Goal: Information Seeking & Learning: Learn about a topic

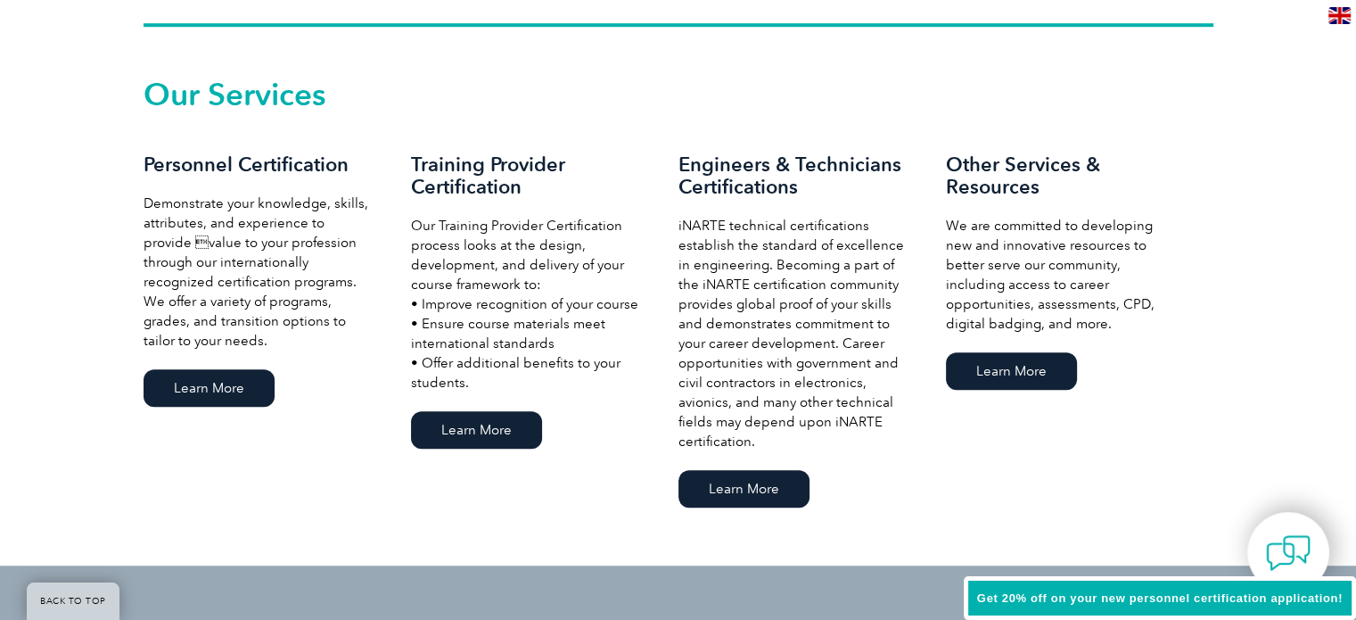
scroll to position [1208, 0]
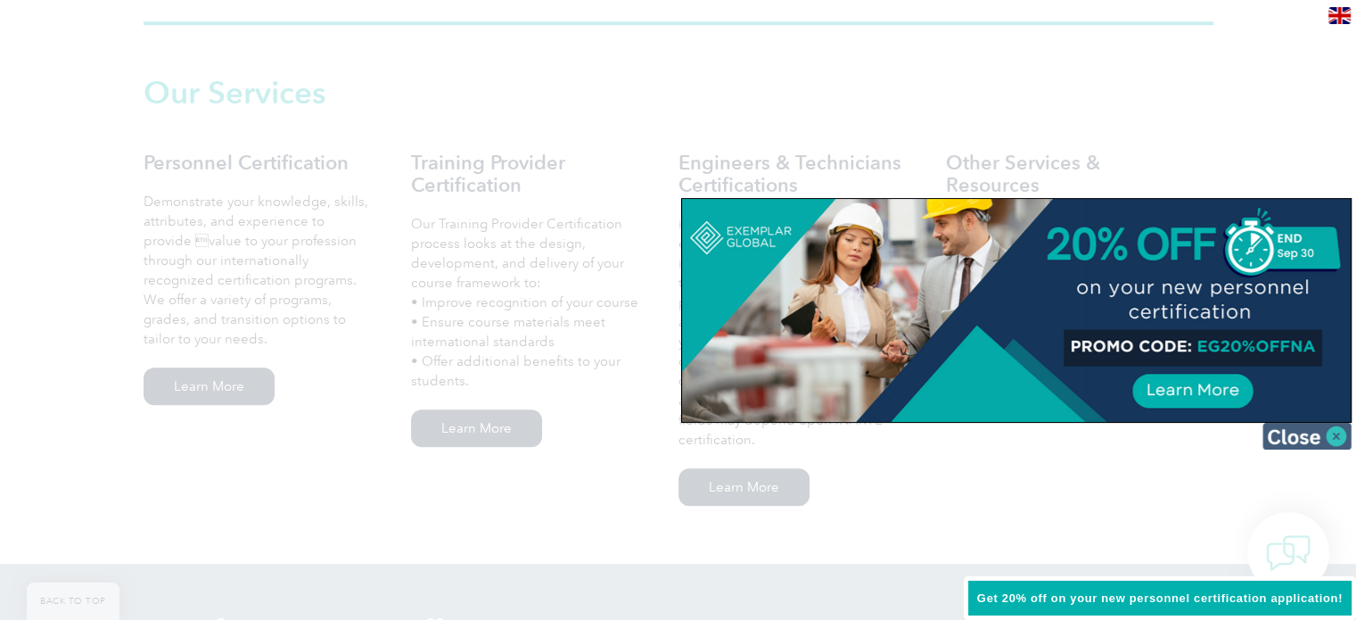
click at [1302, 434] on img at bounding box center [1307, 436] width 89 height 27
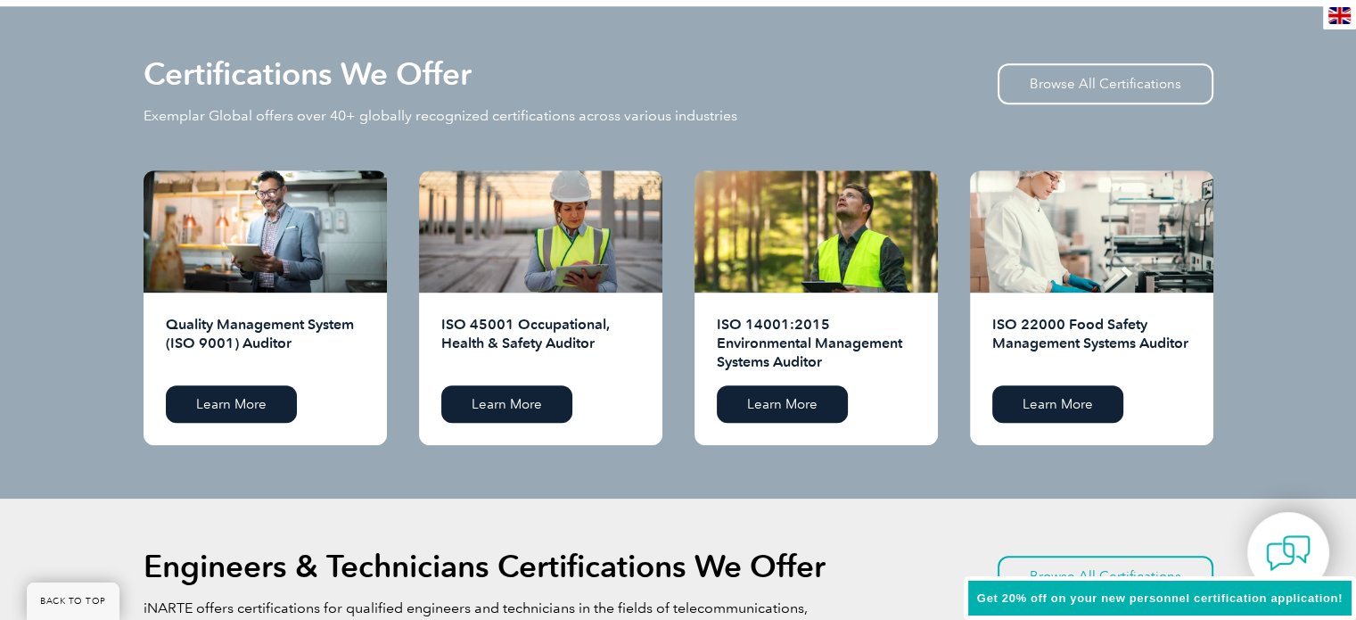
scroll to position [1764, 0]
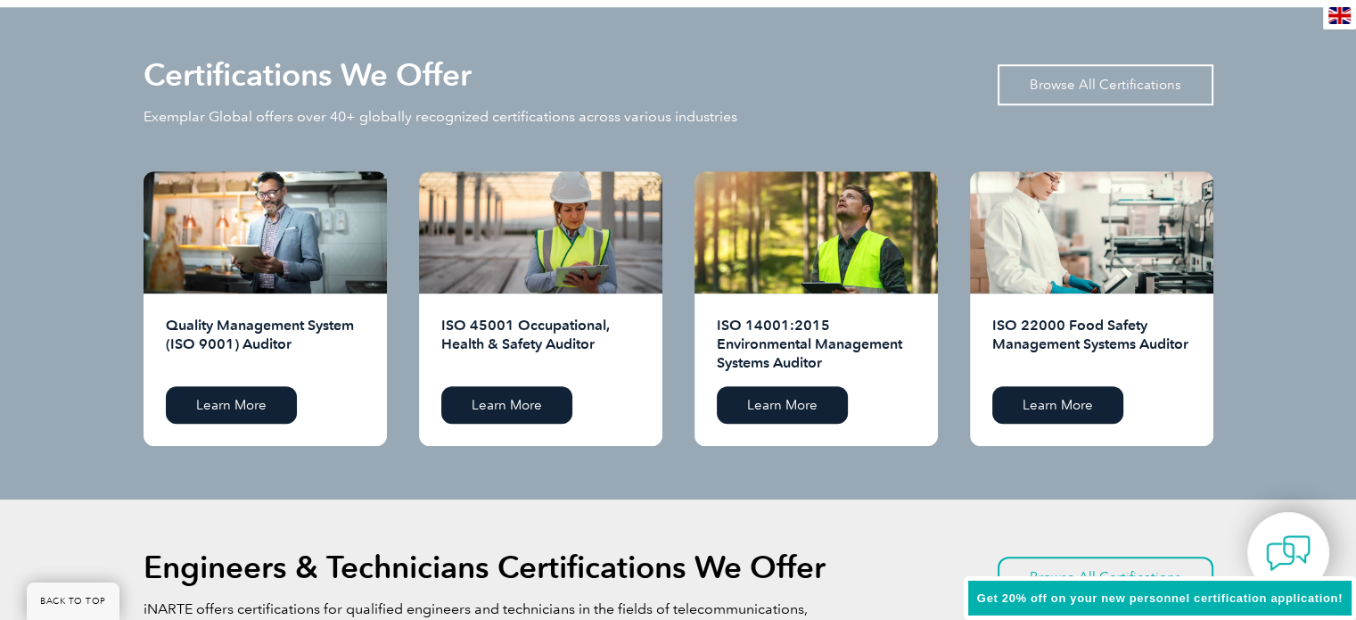
click at [1068, 78] on link "Browse All Certifications" at bounding box center [1106, 84] width 216 height 41
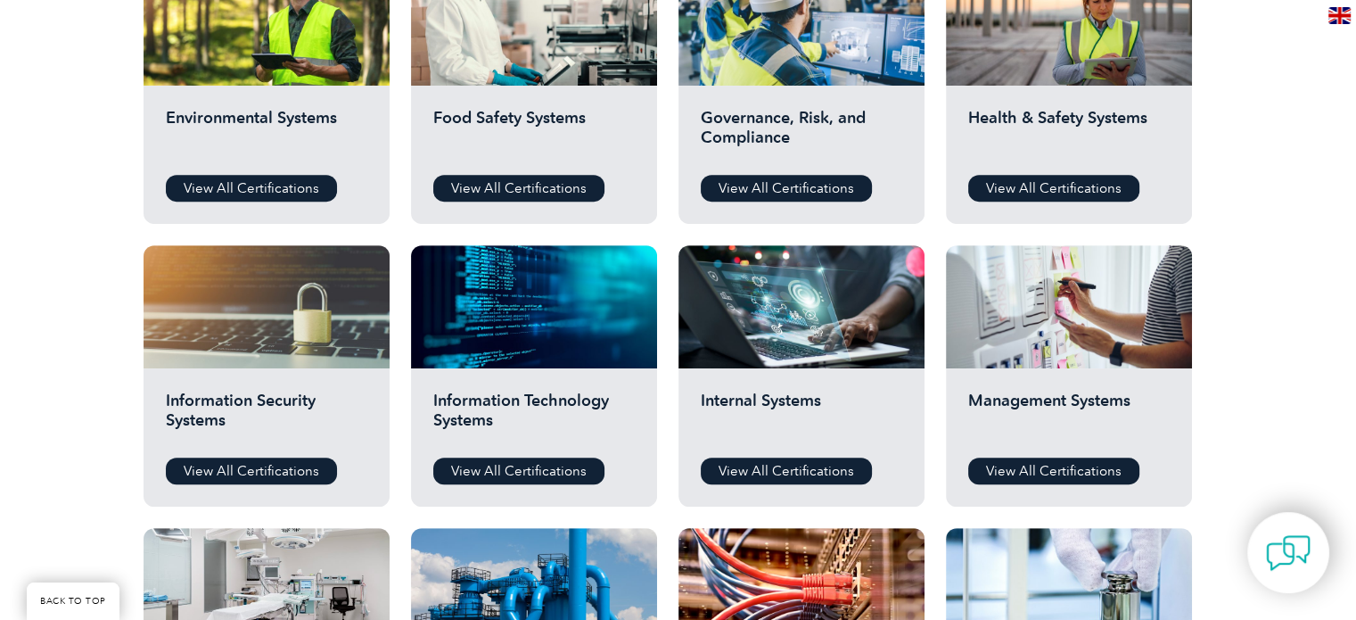
scroll to position [716, 0]
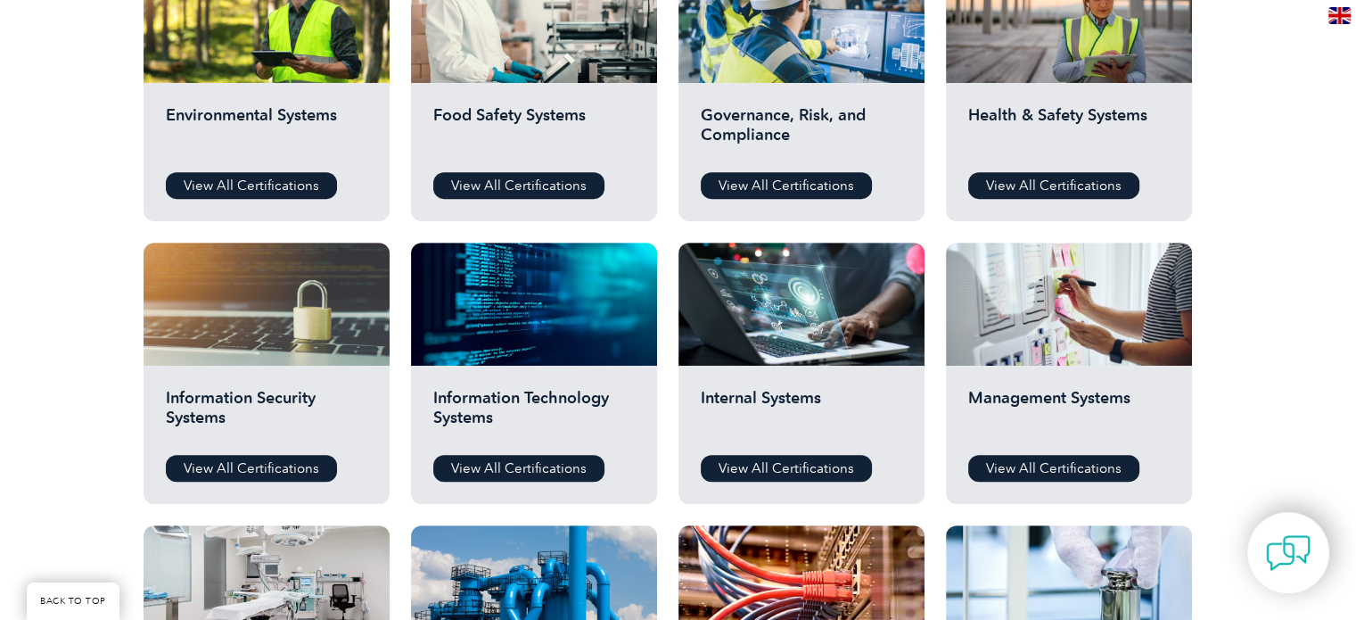
click at [1035, 407] on h2 "Management Systems" at bounding box center [1070, 415] width 202 height 54
click at [1031, 463] on link "View All Certifications" at bounding box center [1054, 468] width 171 height 27
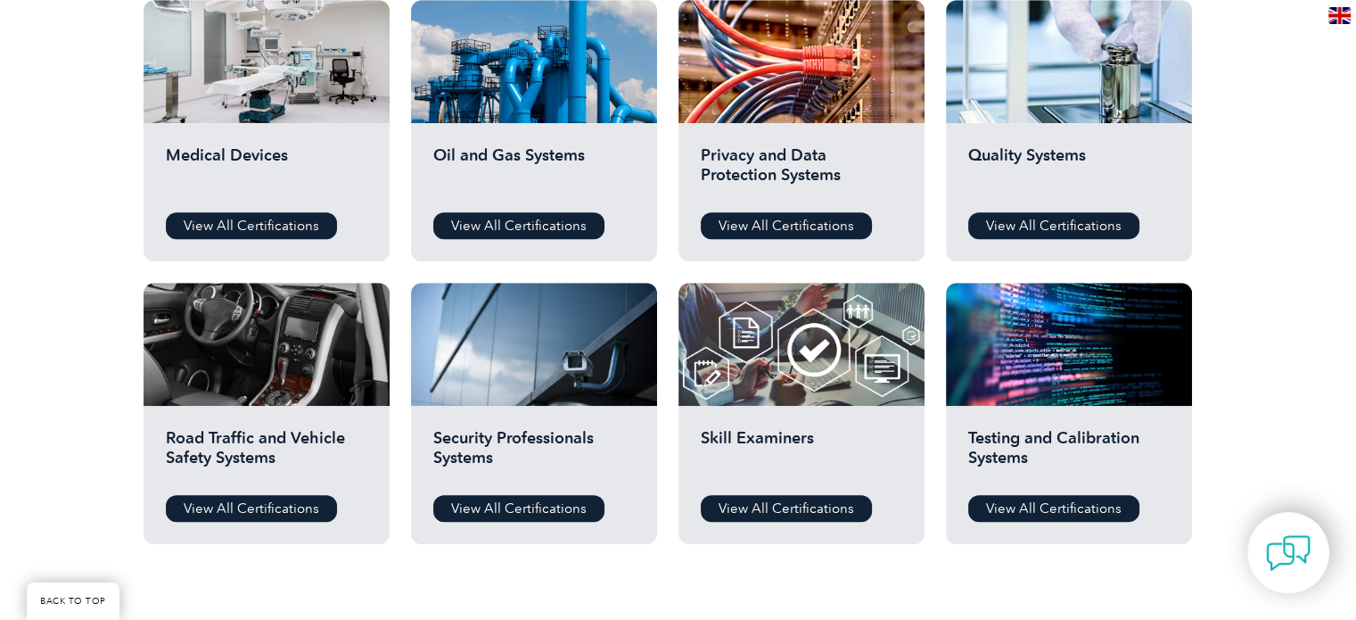
scroll to position [1241, 0]
click at [1035, 225] on link "View All Certifications" at bounding box center [1054, 225] width 171 height 27
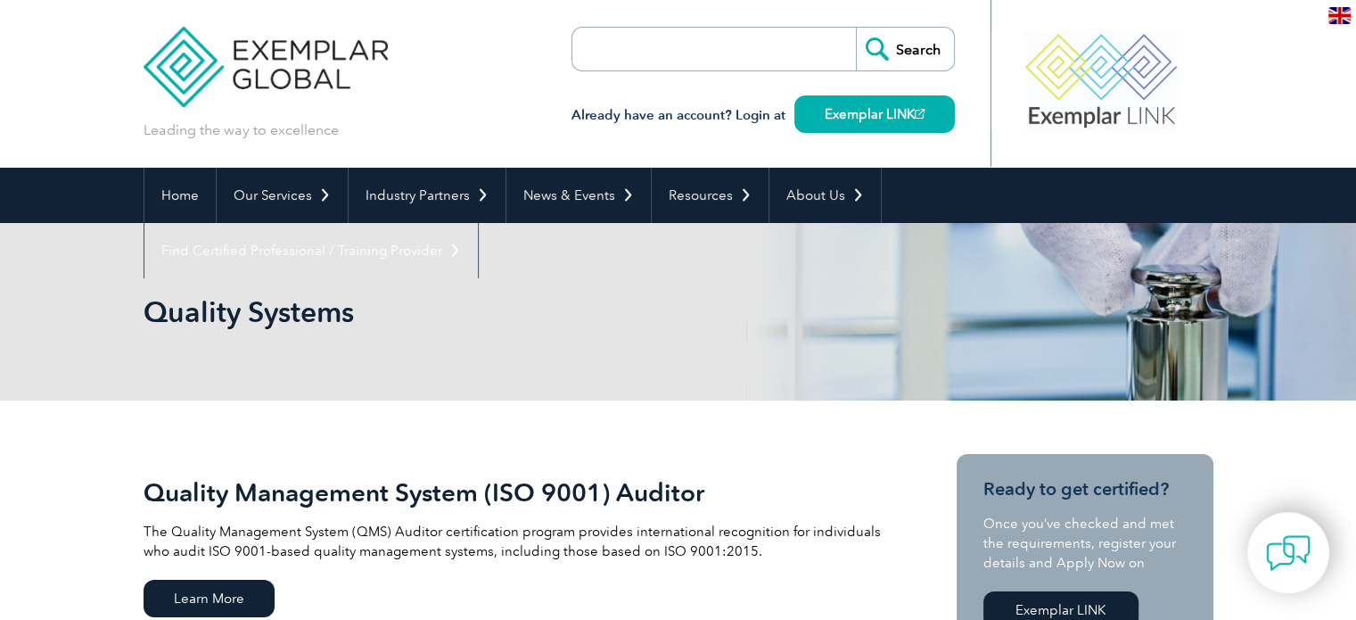
click at [697, 69] on input "search" at bounding box center [674, 49] width 187 height 43
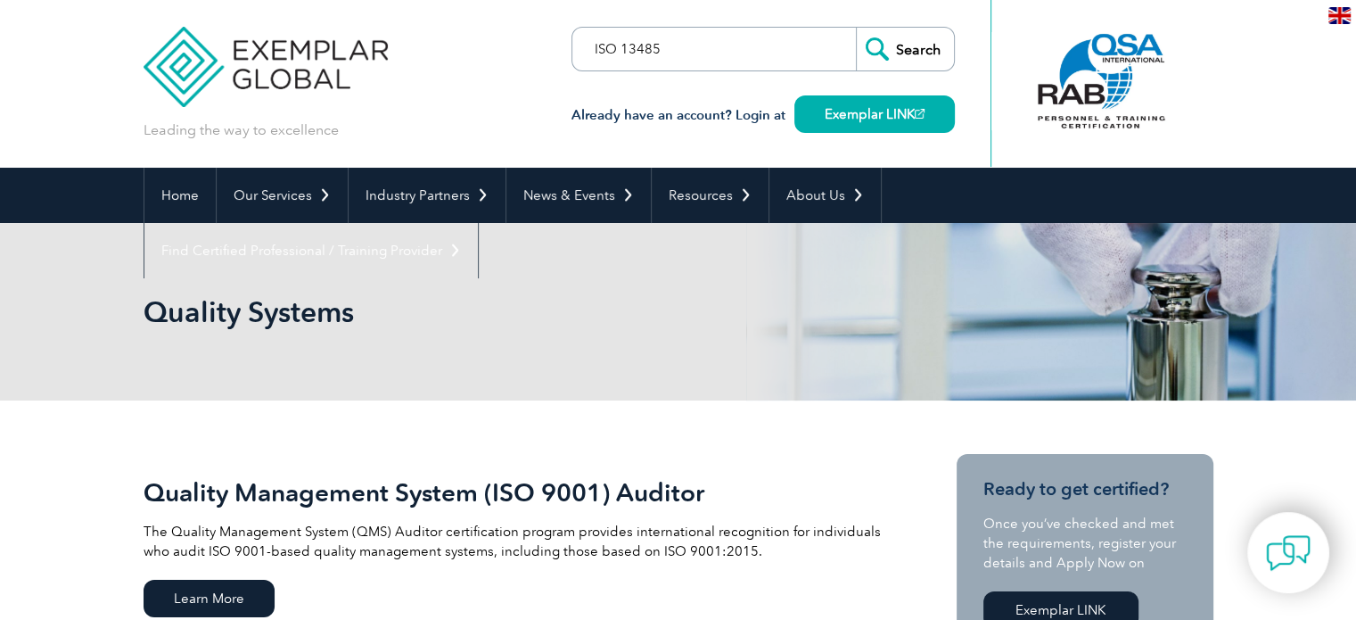
type input "ISO 13485"
click at [856, 28] on input "Search" at bounding box center [905, 49] width 98 height 43
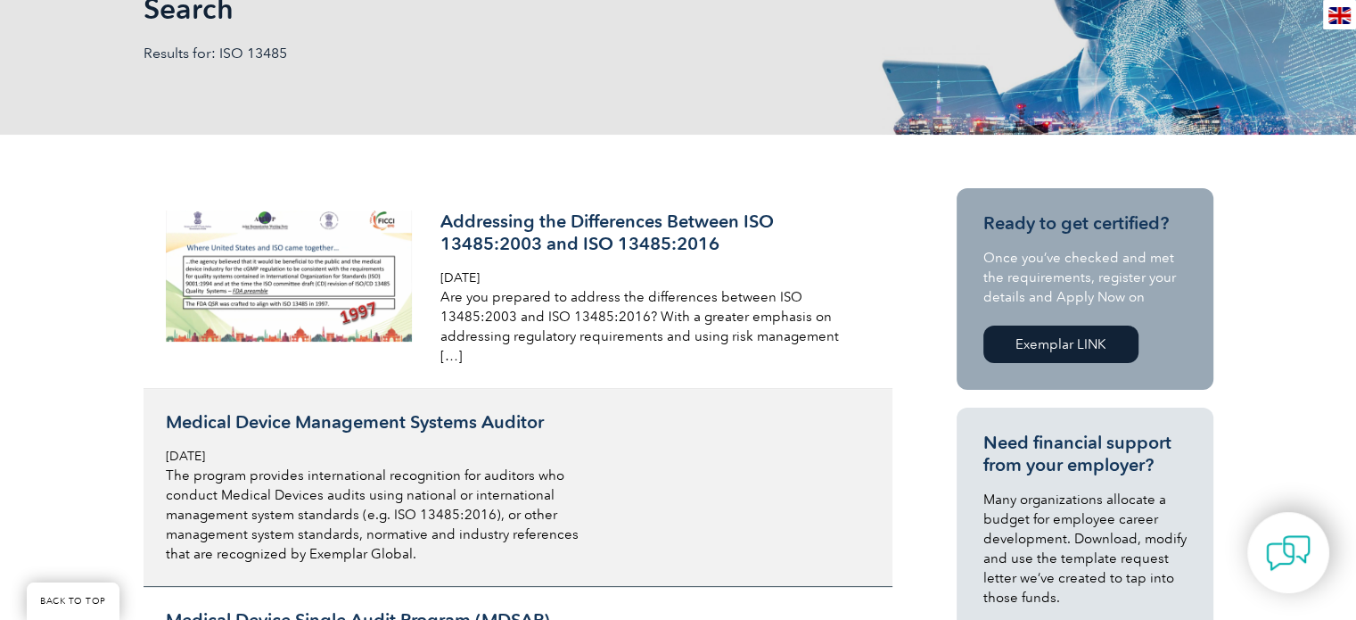
scroll to position [303, 0]
click at [383, 466] on p "The program provides international recognition for auditors who conduct Medical…" at bounding box center [377, 515] width 423 height 98
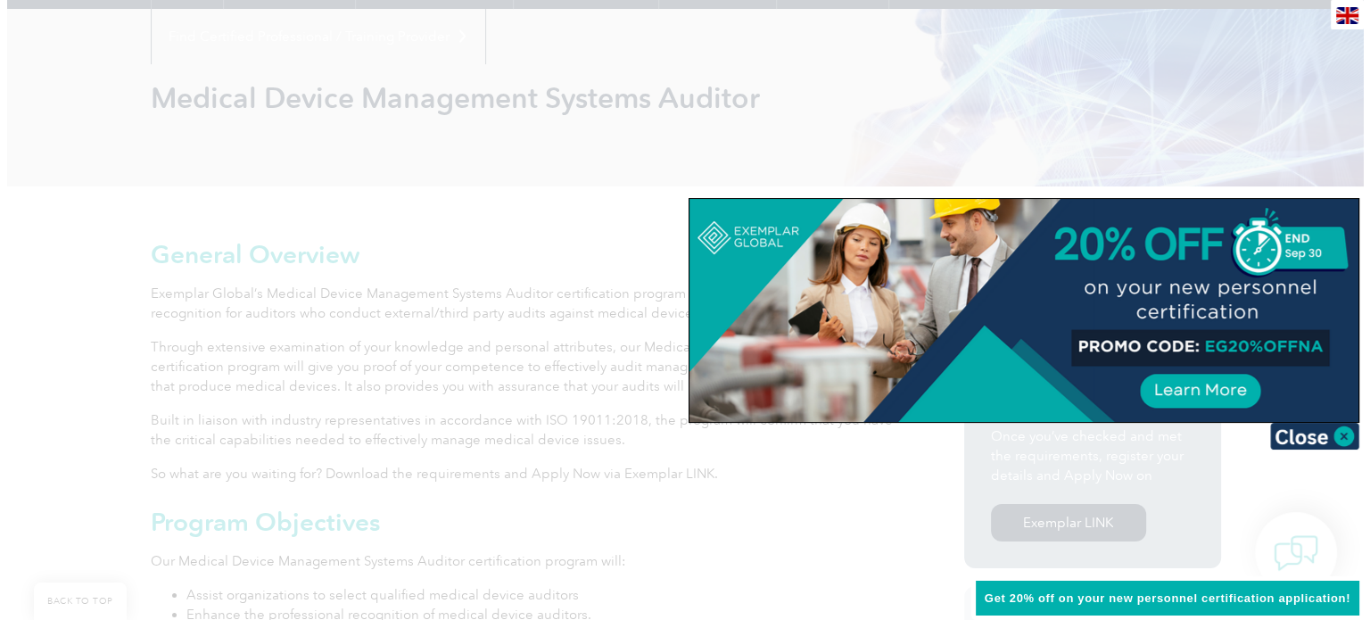
scroll to position [220, 0]
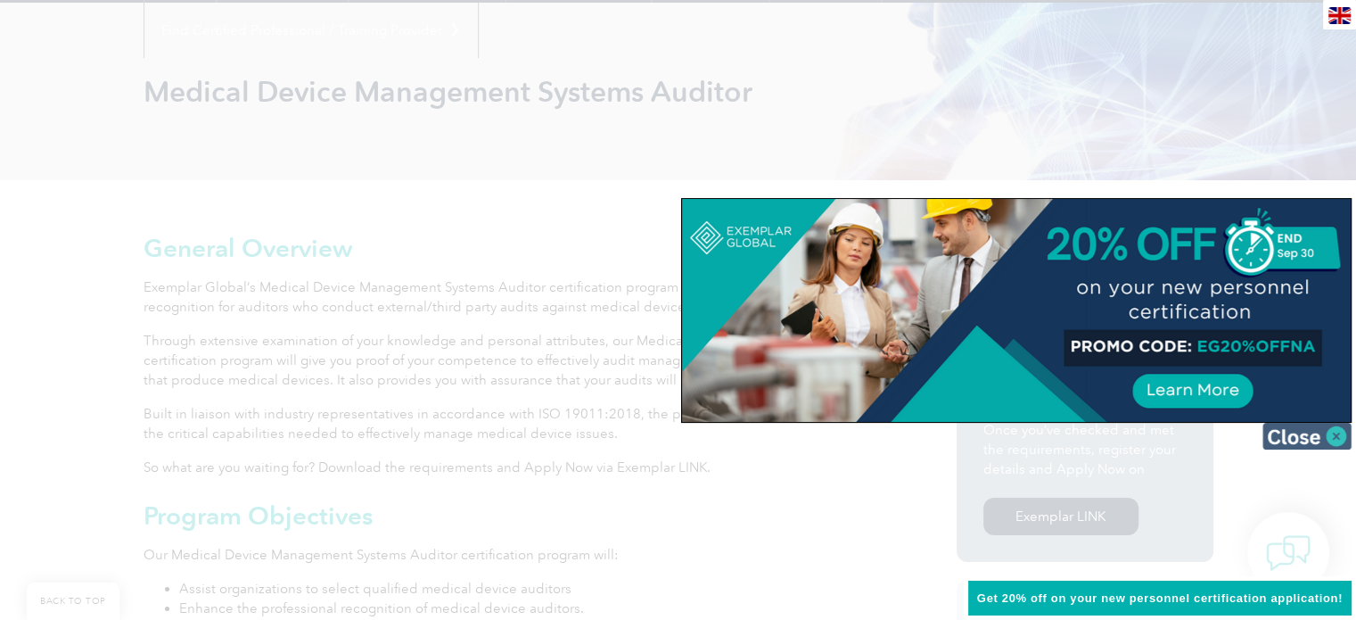
click at [1284, 438] on img at bounding box center [1307, 436] width 89 height 27
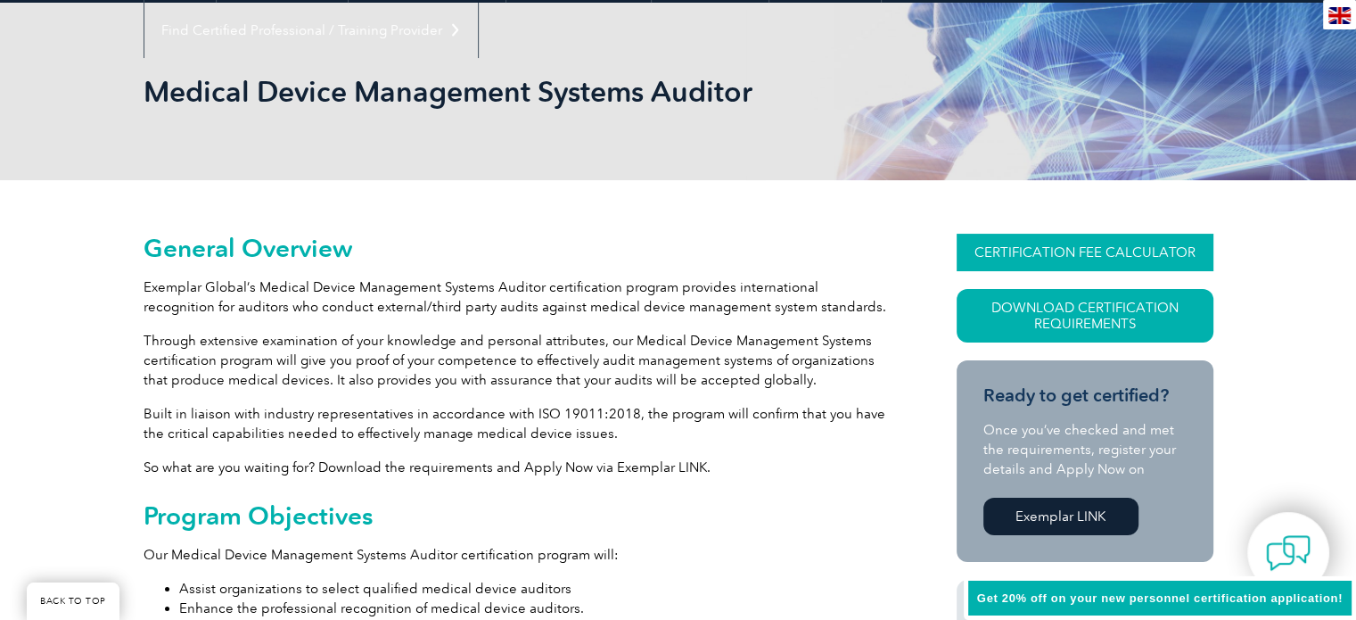
click at [1045, 247] on link "CERTIFICATION FEE CALCULATOR" at bounding box center [1085, 252] width 257 height 37
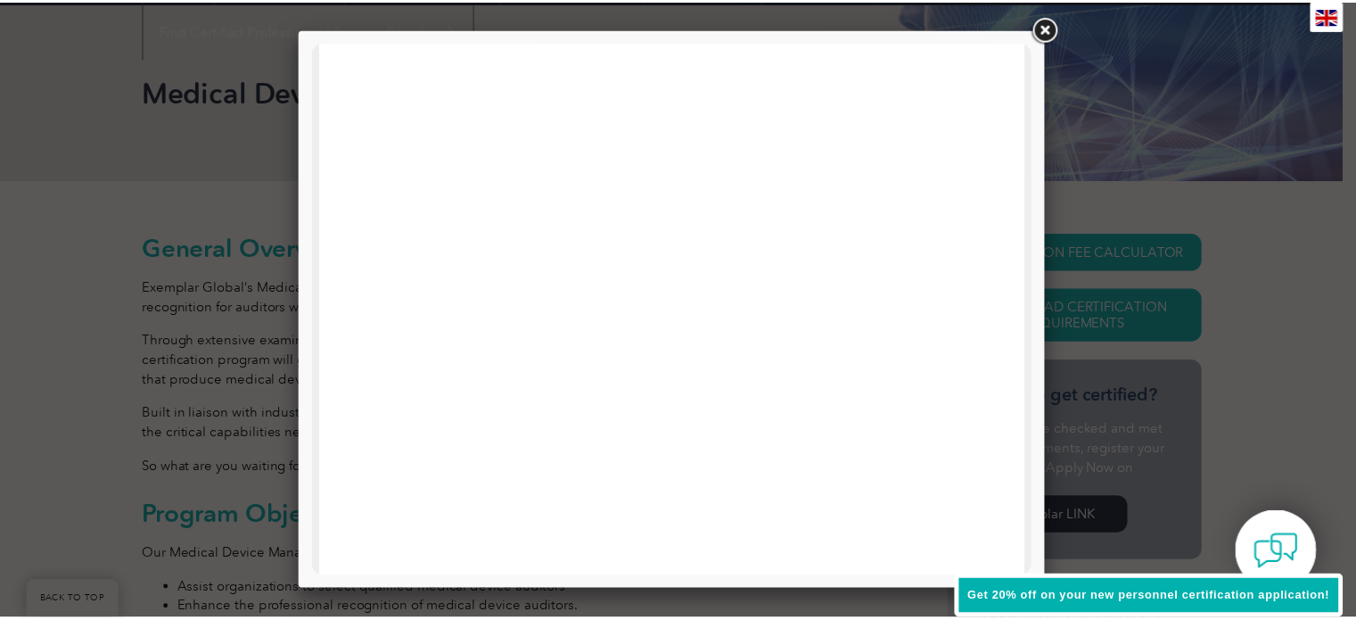
scroll to position [851, 0]
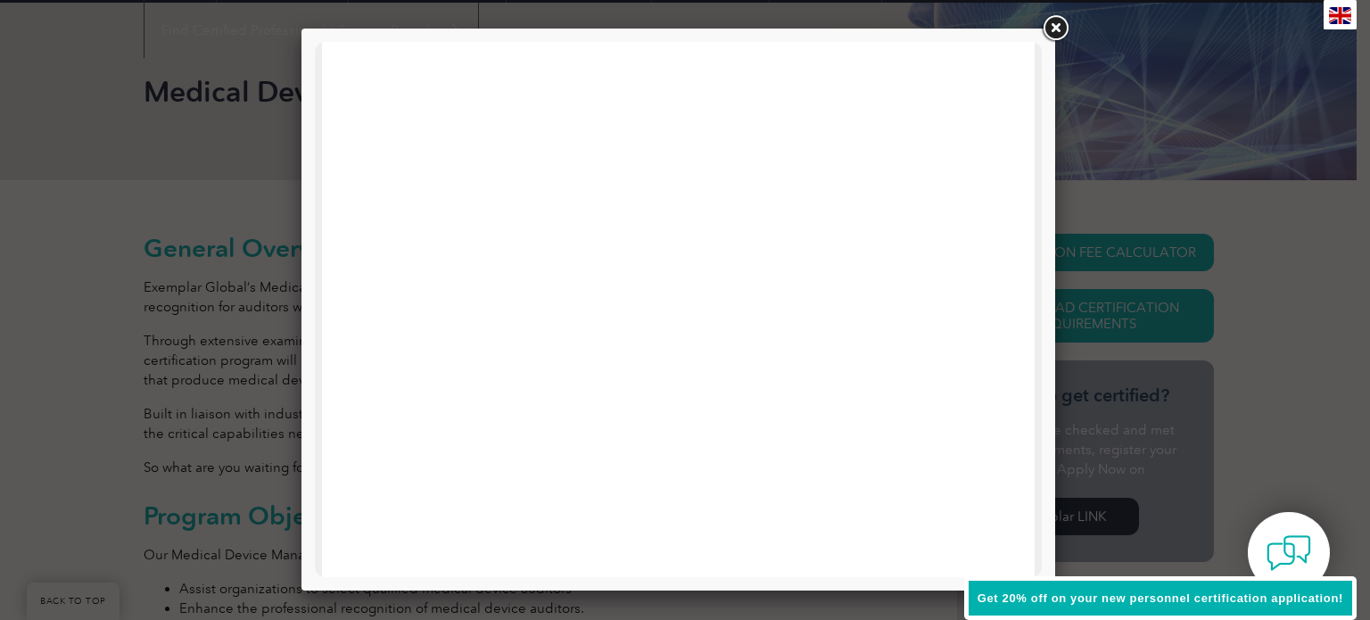
click at [1056, 27] on link at bounding box center [1055, 28] width 32 height 32
